Goal: Task Accomplishment & Management: Manage account settings

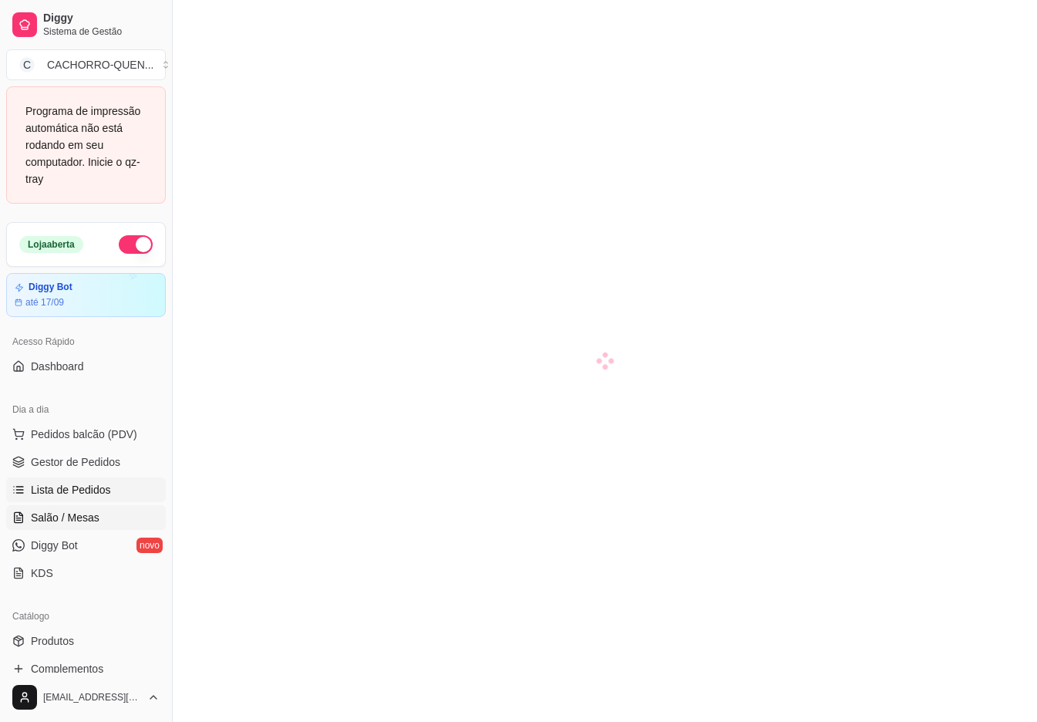
click at [62, 491] on span "Lista de Pedidos" at bounding box center [71, 489] width 80 height 15
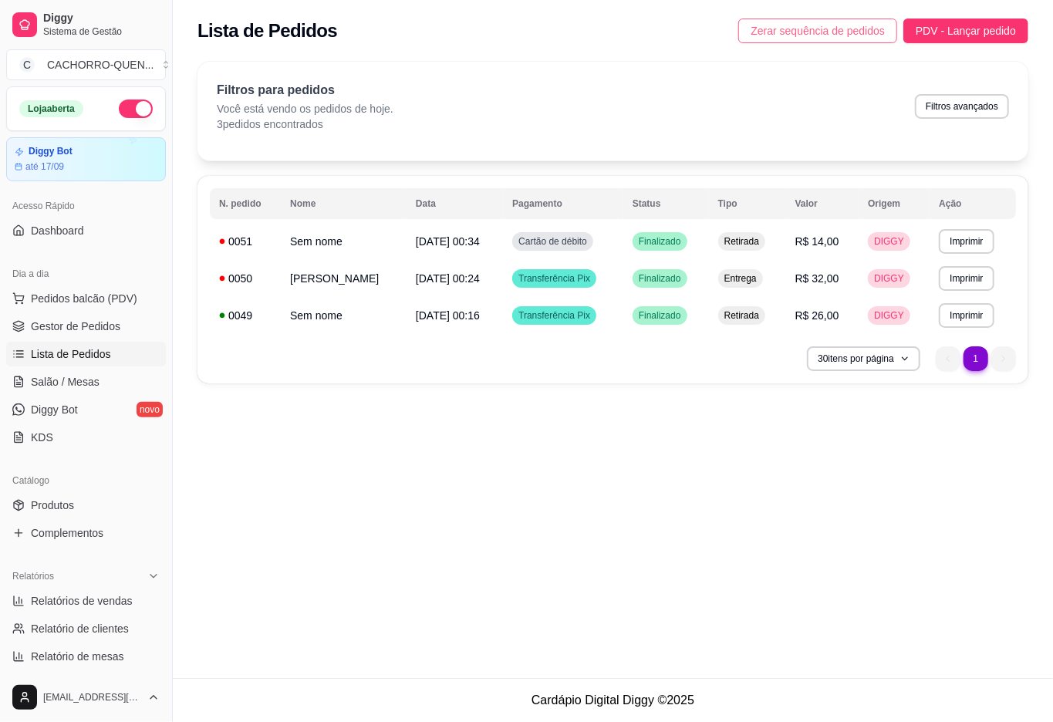
click at [818, 26] on span "Zerar sequência de pedidos" at bounding box center [818, 30] width 134 height 17
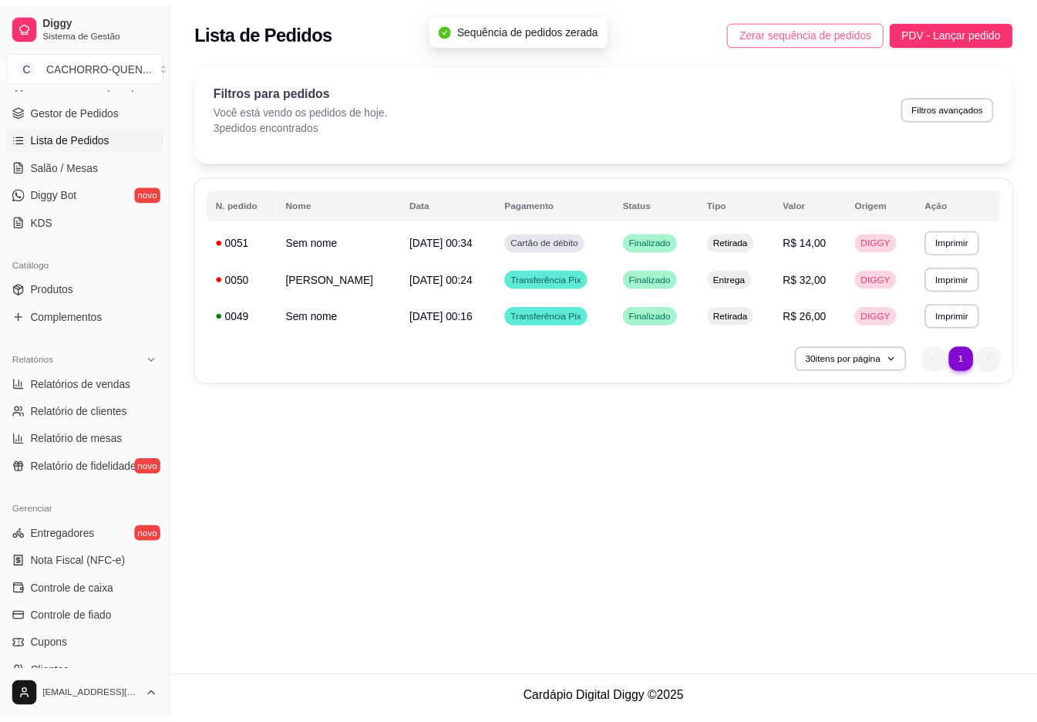
scroll to position [213, 0]
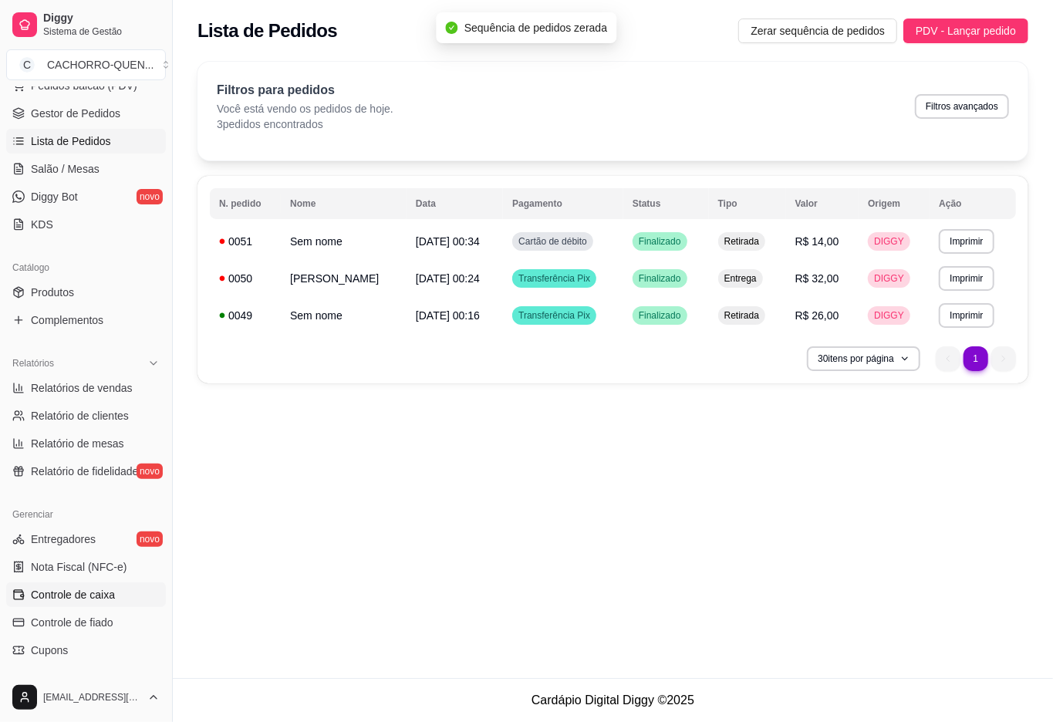
click at [39, 602] on span "Controle de caixa" at bounding box center [73, 594] width 84 height 15
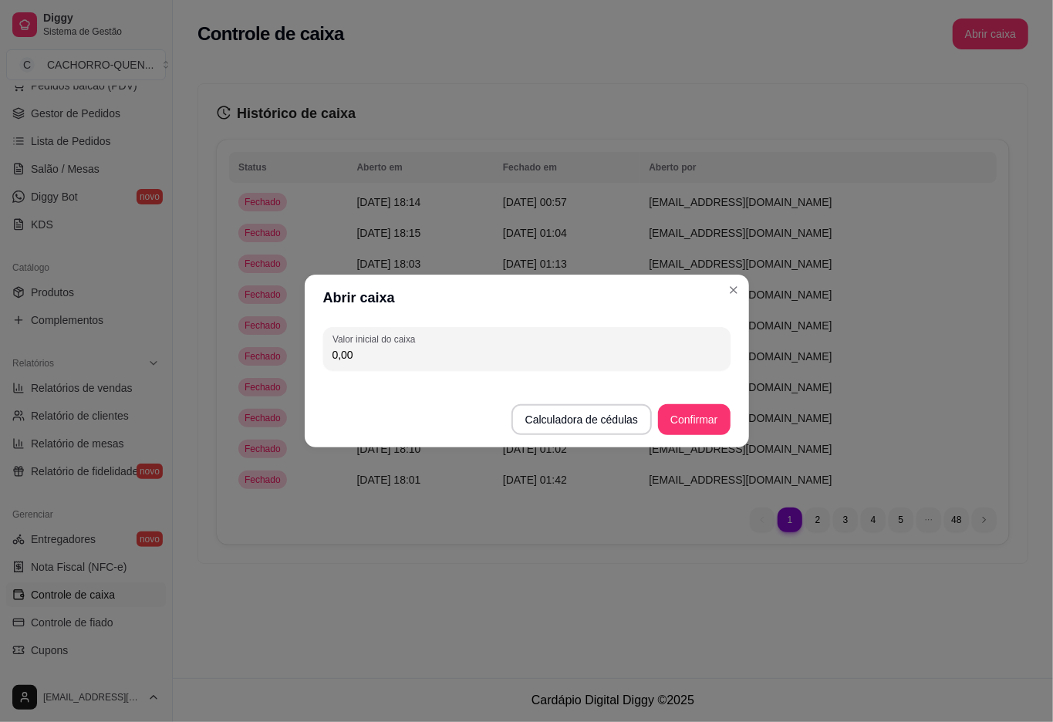
click at [589, 358] on input "0,00" at bounding box center [526, 354] width 389 height 15
type input "305,35"
click at [697, 415] on button "Confirmar" at bounding box center [694, 419] width 72 height 31
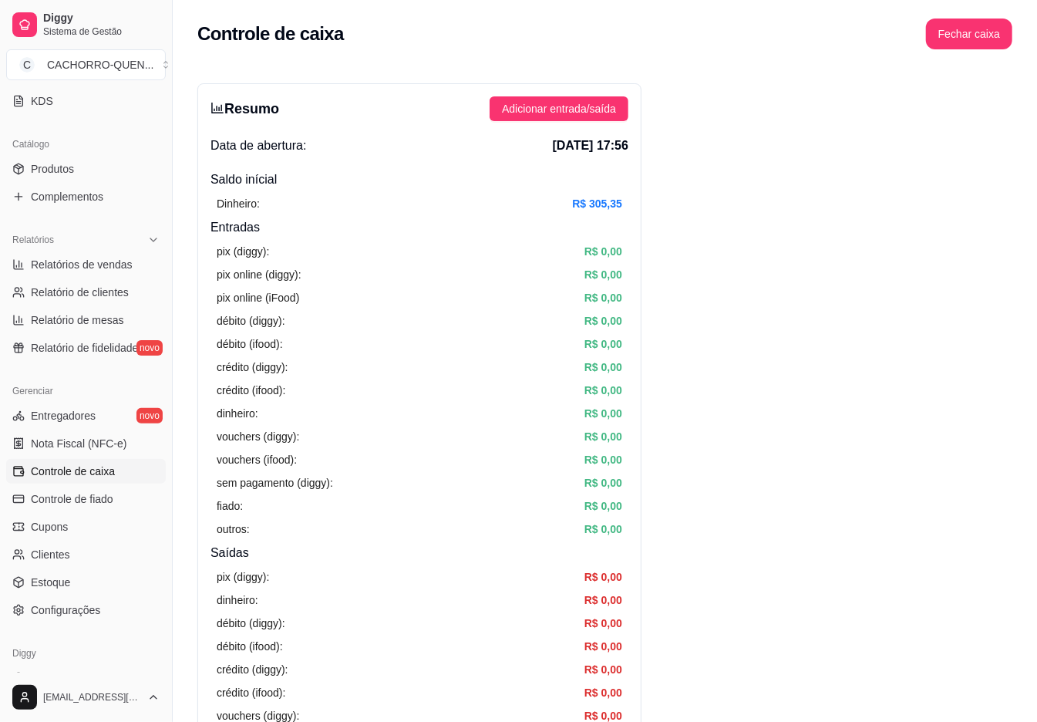
scroll to position [389, 0]
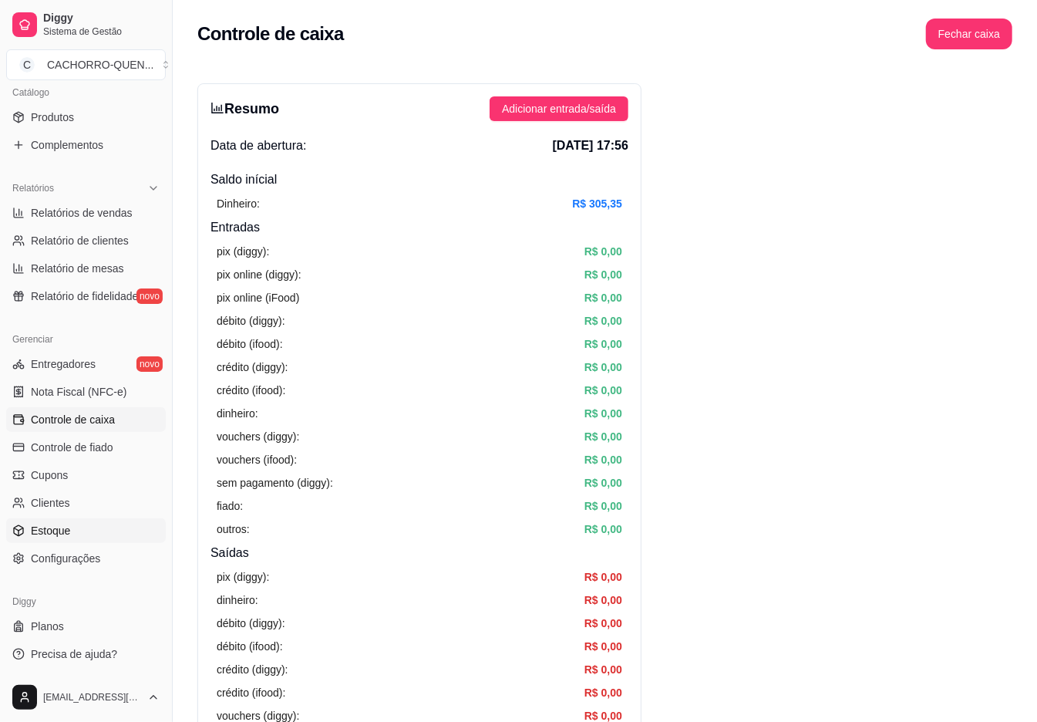
click at [35, 531] on span "Estoque" at bounding box center [50, 530] width 39 height 15
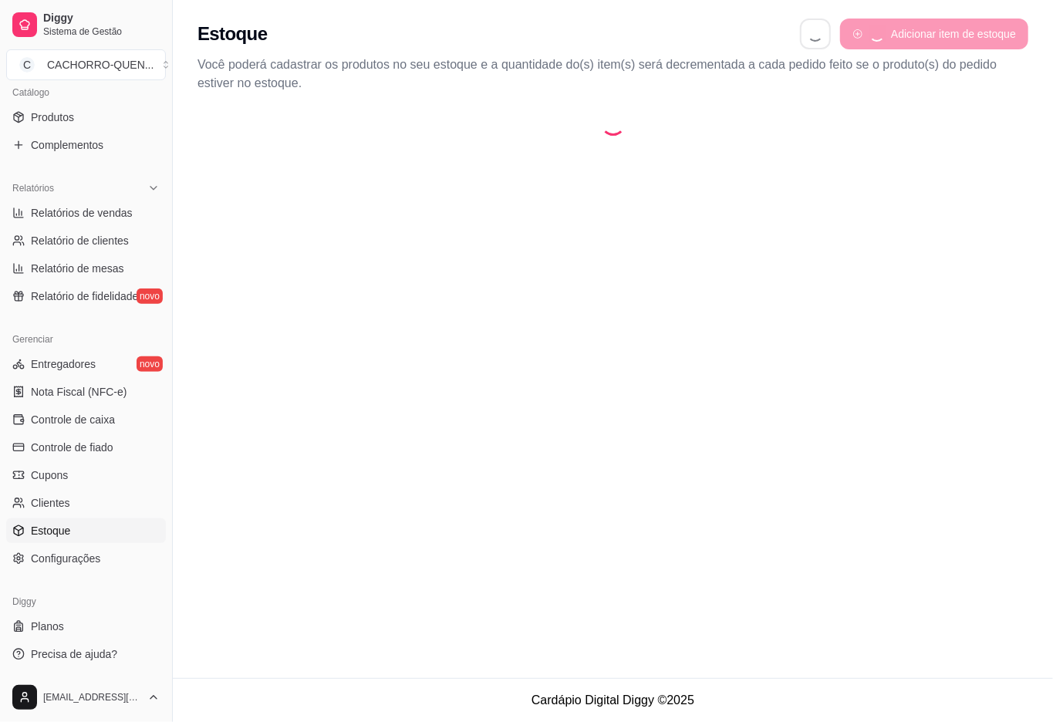
select select "QUANTITY_ORDER"
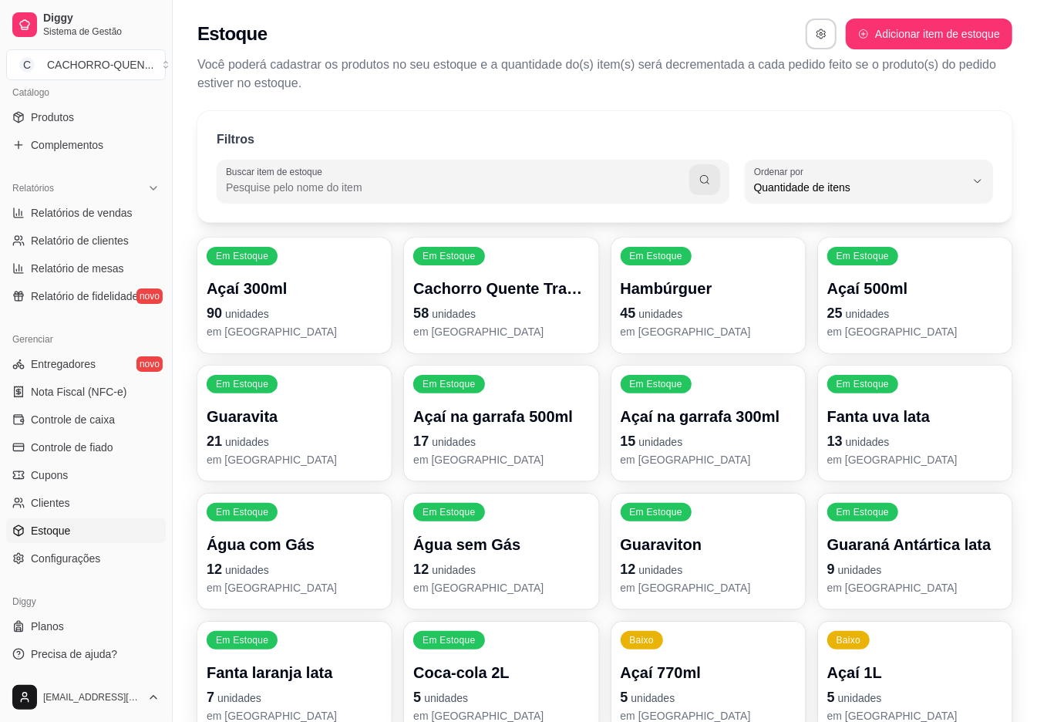
scroll to position [14, 0]
click at [873, 180] on span "Quantidade de itens" at bounding box center [859, 187] width 211 height 15
click at [841, 218] on span "Ordem alfabética" at bounding box center [862, 224] width 200 height 15
type input "ALPHABETICAL_ORDER"
select select "ALPHABETICAL_ORDER"
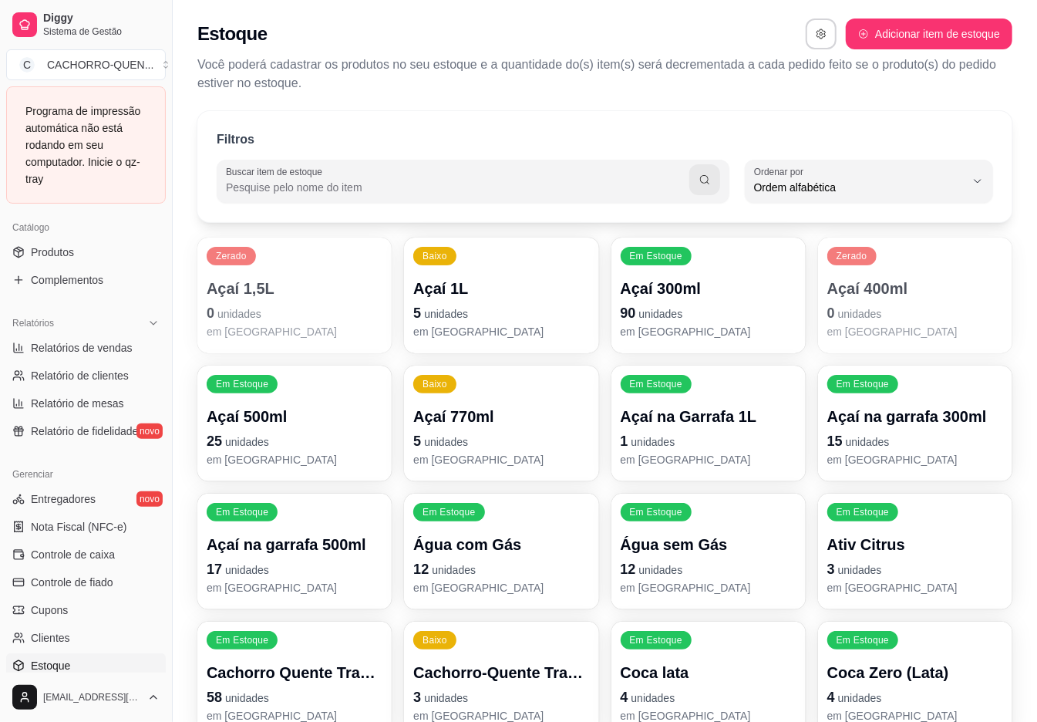
click at [882, 174] on div "Ordem alfabética" at bounding box center [859, 181] width 211 height 31
click at [872, 223] on span "Ordem alfabética" at bounding box center [862, 224] width 200 height 15
click at [933, 174] on div "Ordem alfabética" at bounding box center [859, 181] width 211 height 31
click at [899, 251] on span "Quantidade de itens" at bounding box center [862, 249] width 200 height 15
type input "QUANTITY_ORDER"
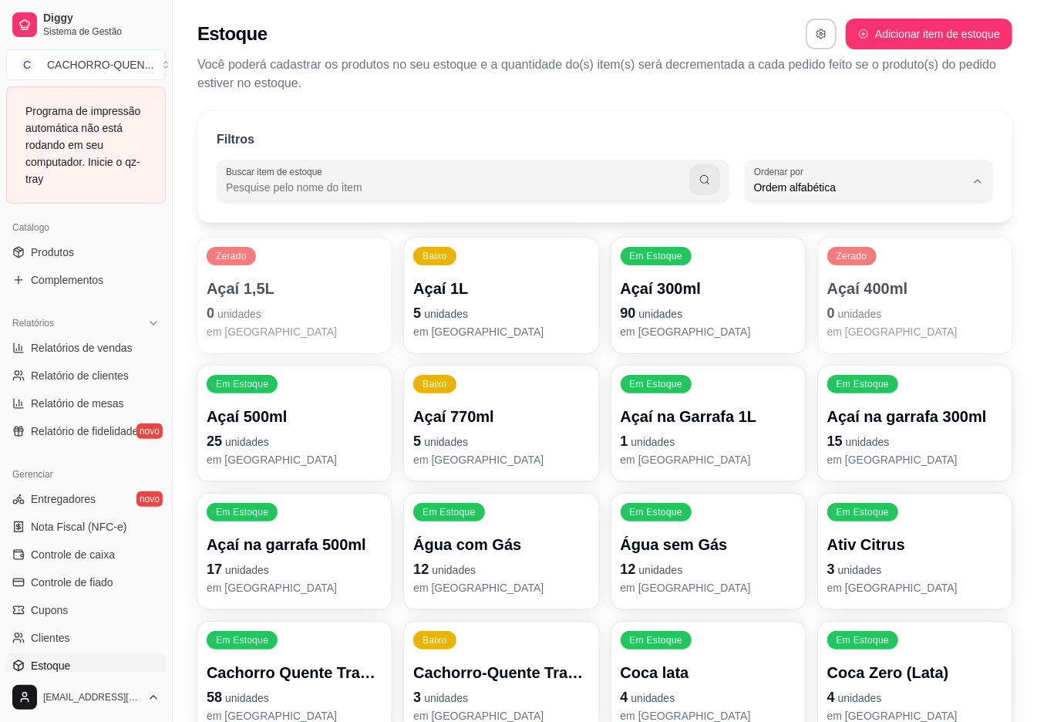
select select "QUANTITY_ORDER"
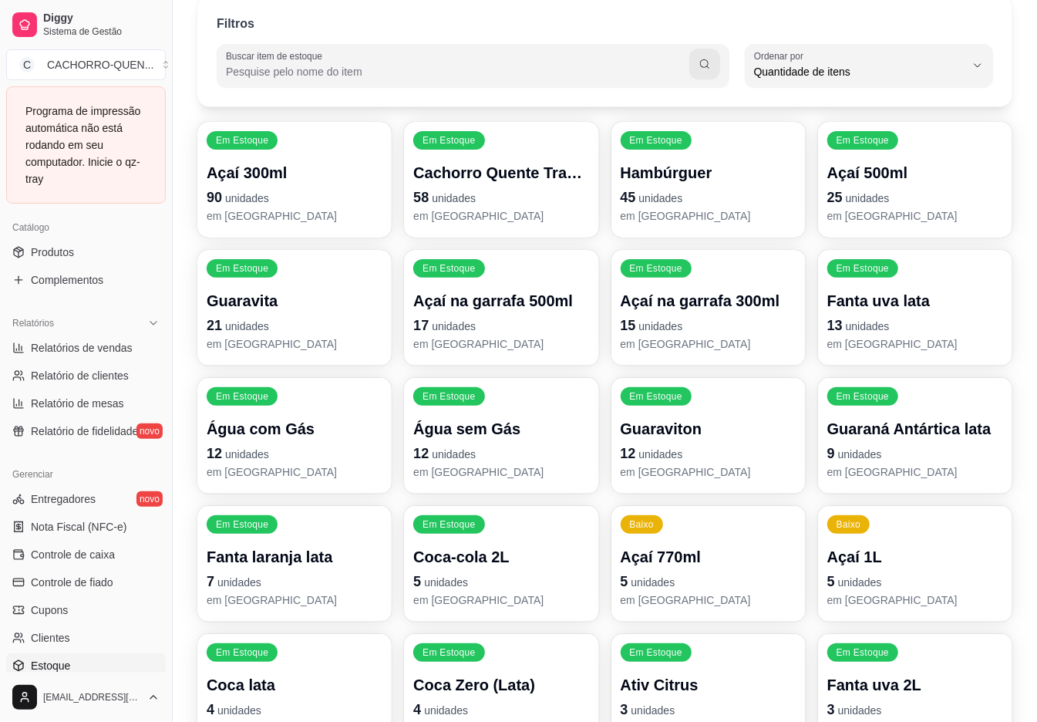
scroll to position [117, 0]
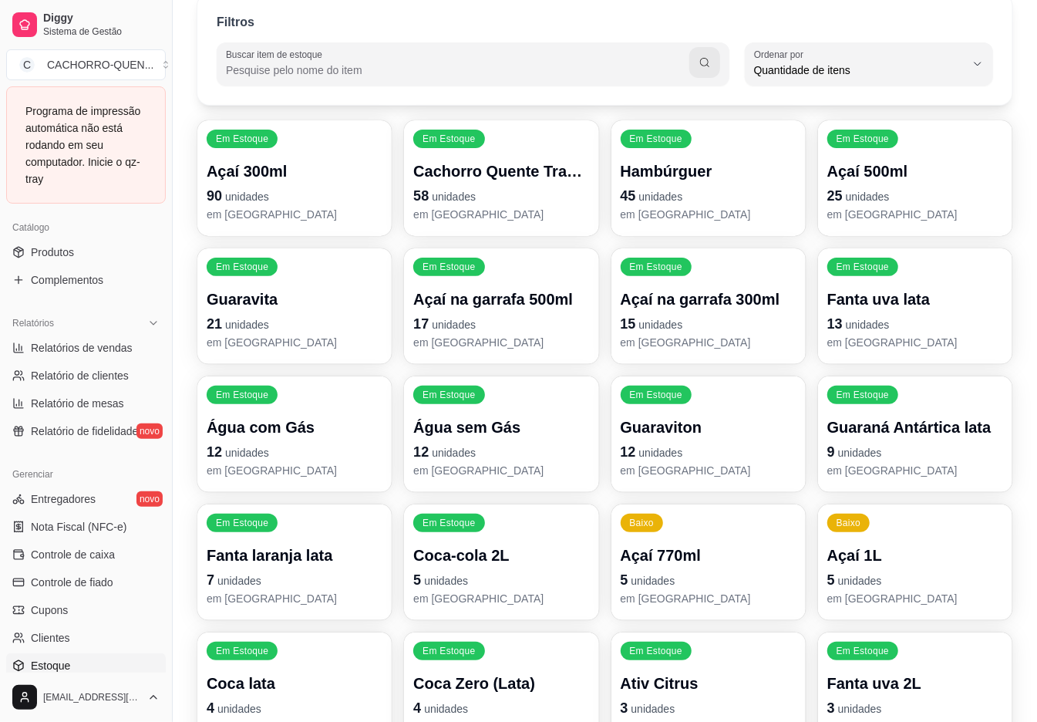
click at [889, 56] on div "Quantidade de itens" at bounding box center [859, 64] width 211 height 31
click at [908, 69] on span "Quantidade de itens" at bounding box center [859, 69] width 211 height 15
click at [948, 66] on span "Quantidade de itens" at bounding box center [859, 69] width 211 height 15
click at [978, 63] on icon "button" at bounding box center [978, 64] width 12 height 12
click at [961, 50] on div "Quantidade de itens" at bounding box center [859, 64] width 211 height 31
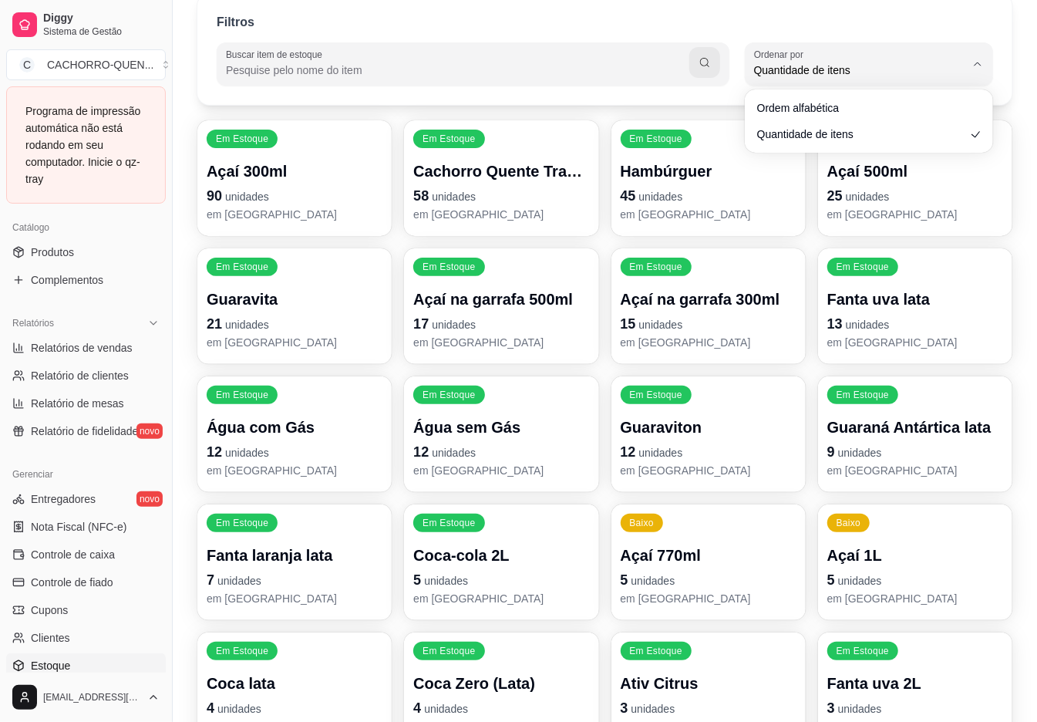
click at [955, 79] on div "Quantidade de itens" at bounding box center [859, 64] width 211 height 31
click at [941, 105] on span "Ordem alfabética" at bounding box center [862, 107] width 200 height 15
type input "ALPHABETICAL_ORDER"
select select "ALPHABETICAL_ORDER"
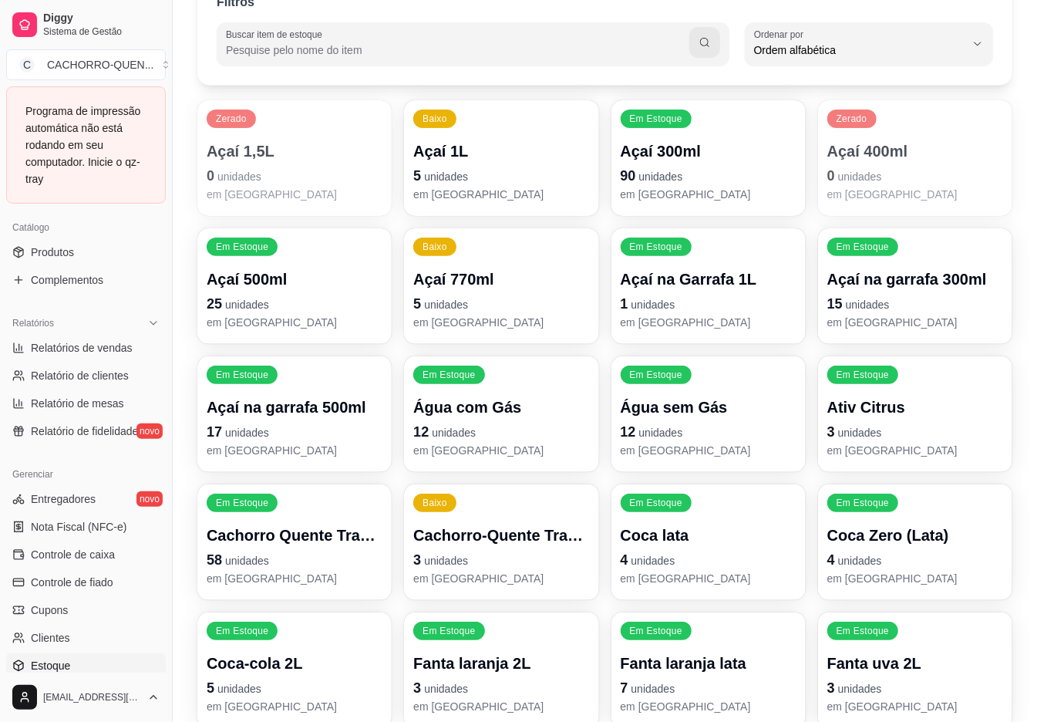
scroll to position [145, 0]
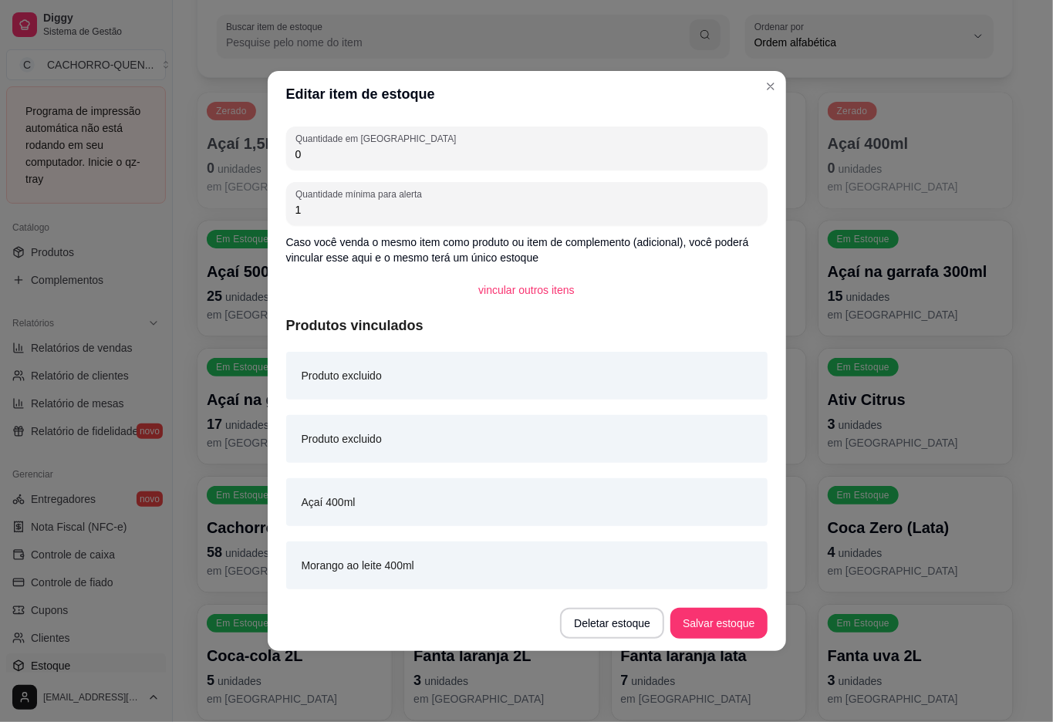
click at [547, 147] on input "0" at bounding box center [526, 154] width 463 height 15
type input "50"
click at [720, 621] on button "Salvar estoque" at bounding box center [718, 623] width 96 height 31
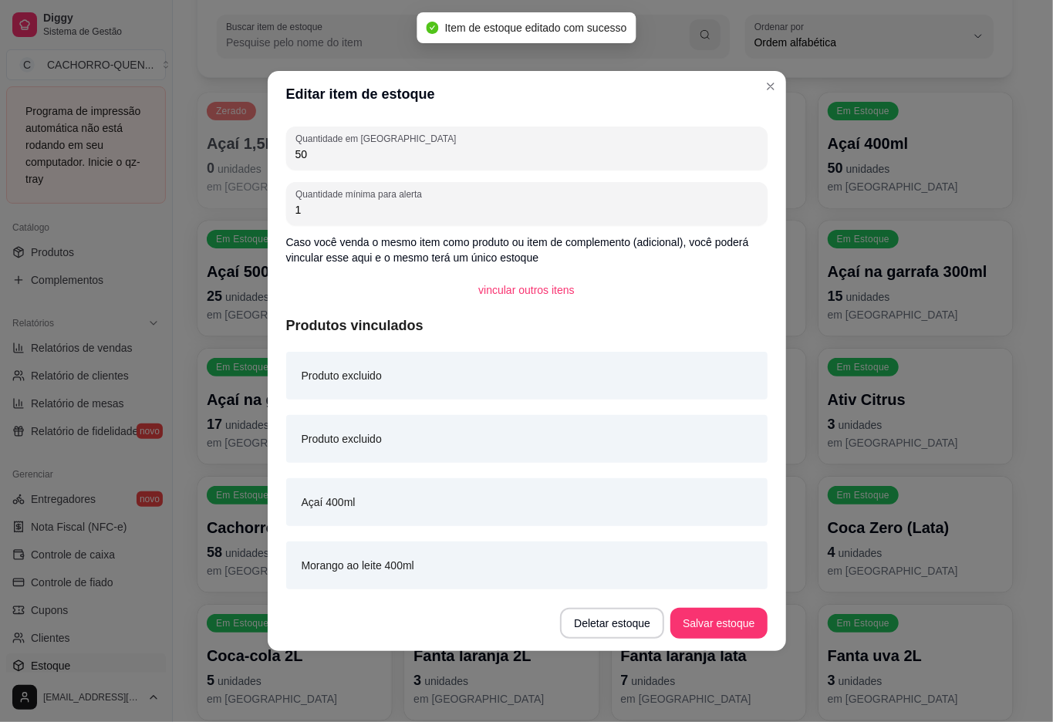
click at [1034, 254] on div "Filtros Buscar item de estoque ALPHABETICAL_ORDER Ordenar por Ordem alfabética …" at bounding box center [605, 476] width 865 height 1038
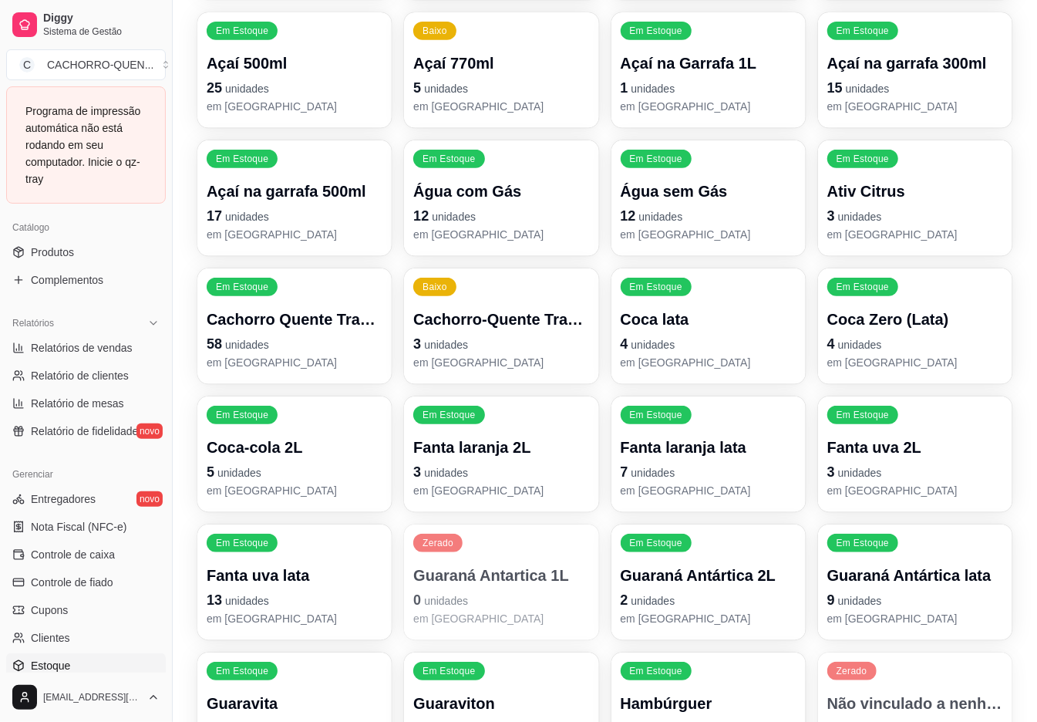
scroll to position [340, 0]
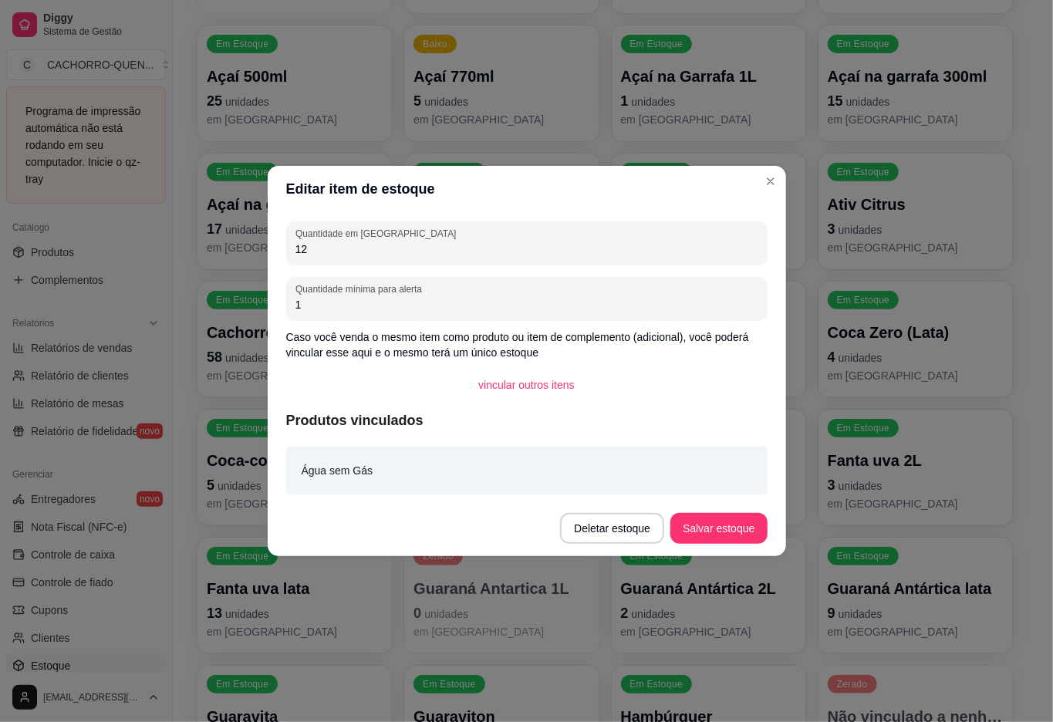
click at [559, 285] on div "1" at bounding box center [526, 298] width 463 height 31
click at [620, 244] on input "12" at bounding box center [526, 248] width 463 height 15
type input "11"
click at [704, 534] on button "Salvar estoque" at bounding box center [718, 528] width 96 height 31
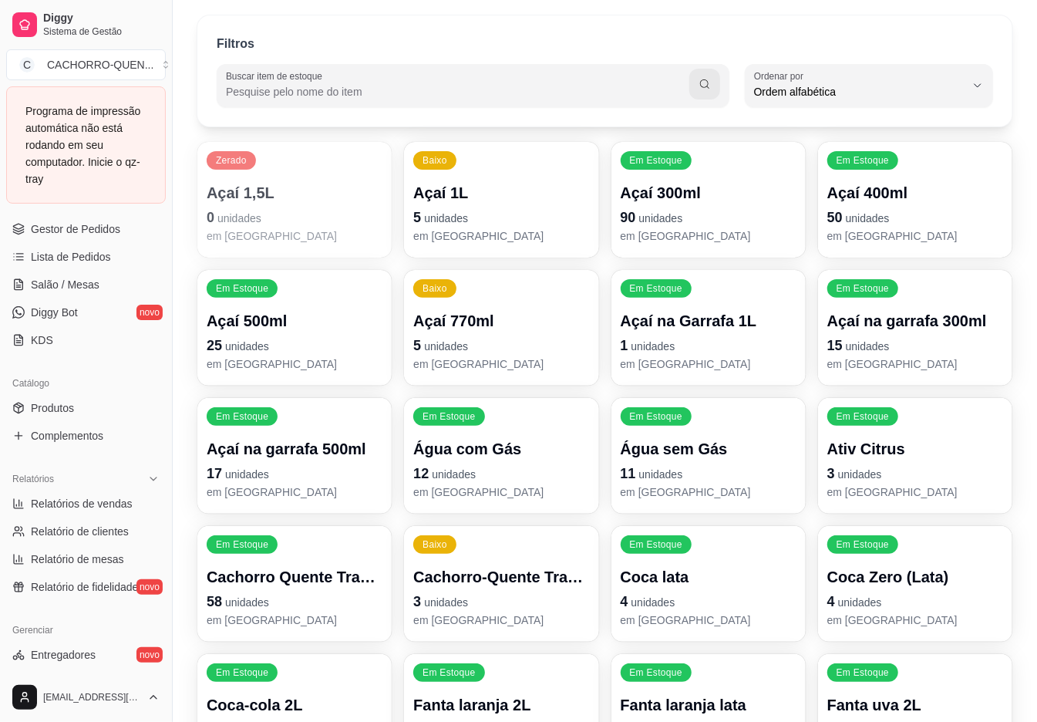
scroll to position [0, 0]
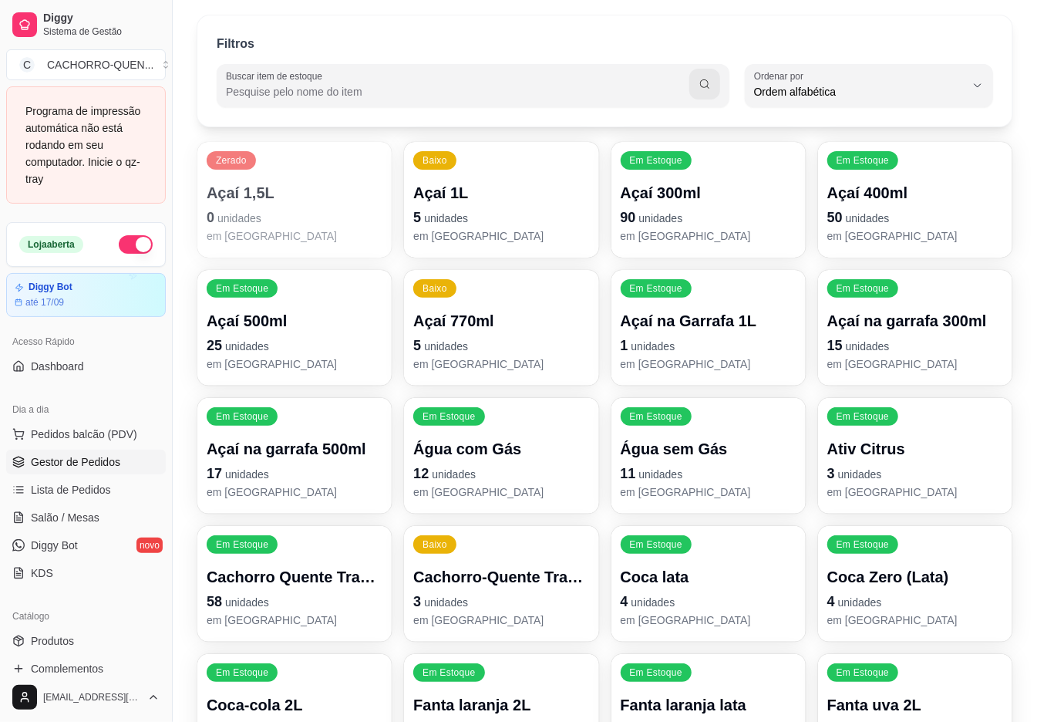
click at [69, 467] on span "Gestor de Pedidos" at bounding box center [75, 461] width 89 height 15
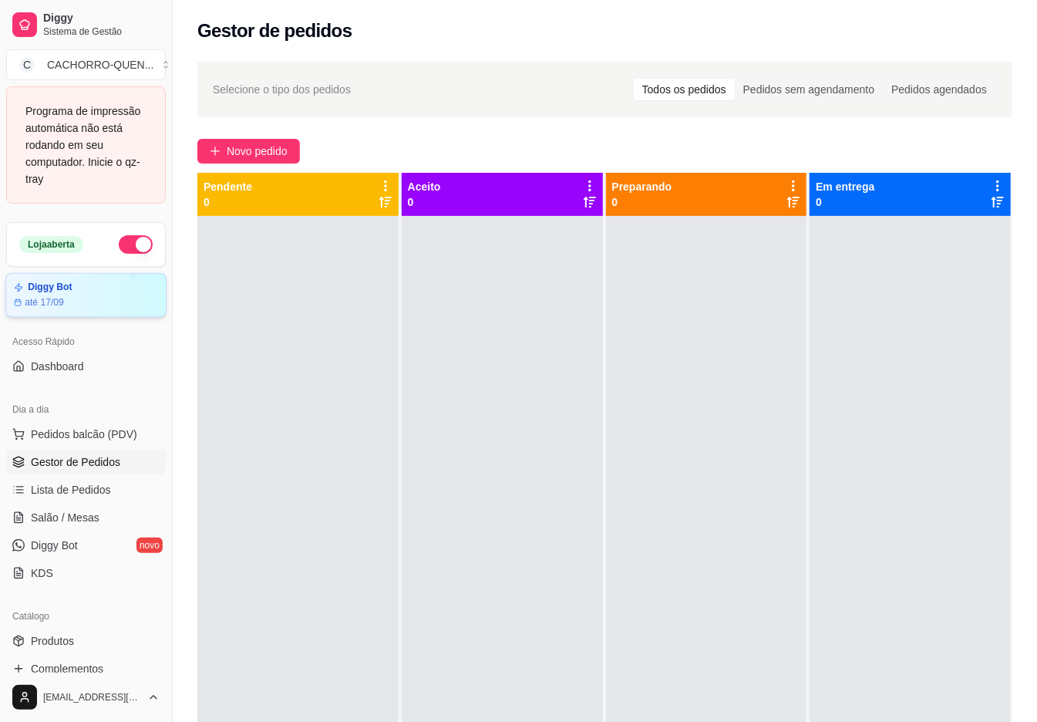
click at [50, 282] on article "Diggy Bot" at bounding box center [50, 288] width 44 height 12
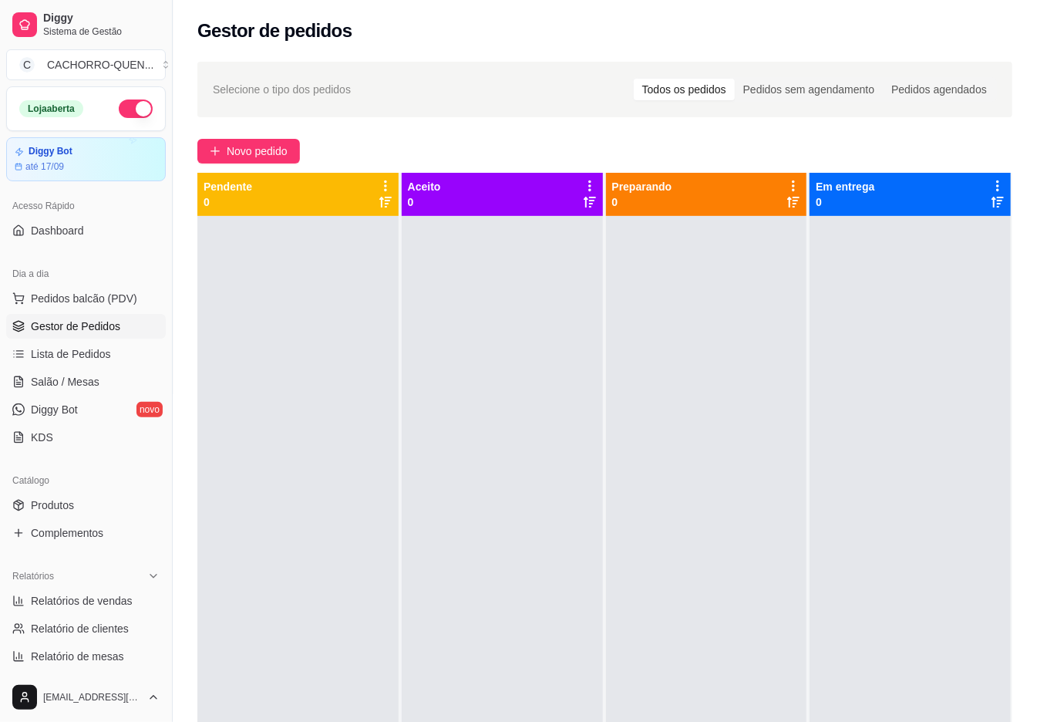
click at [745, 516] on div at bounding box center [706, 577] width 201 height 722
